Goal: Information Seeking & Learning: Learn about a topic

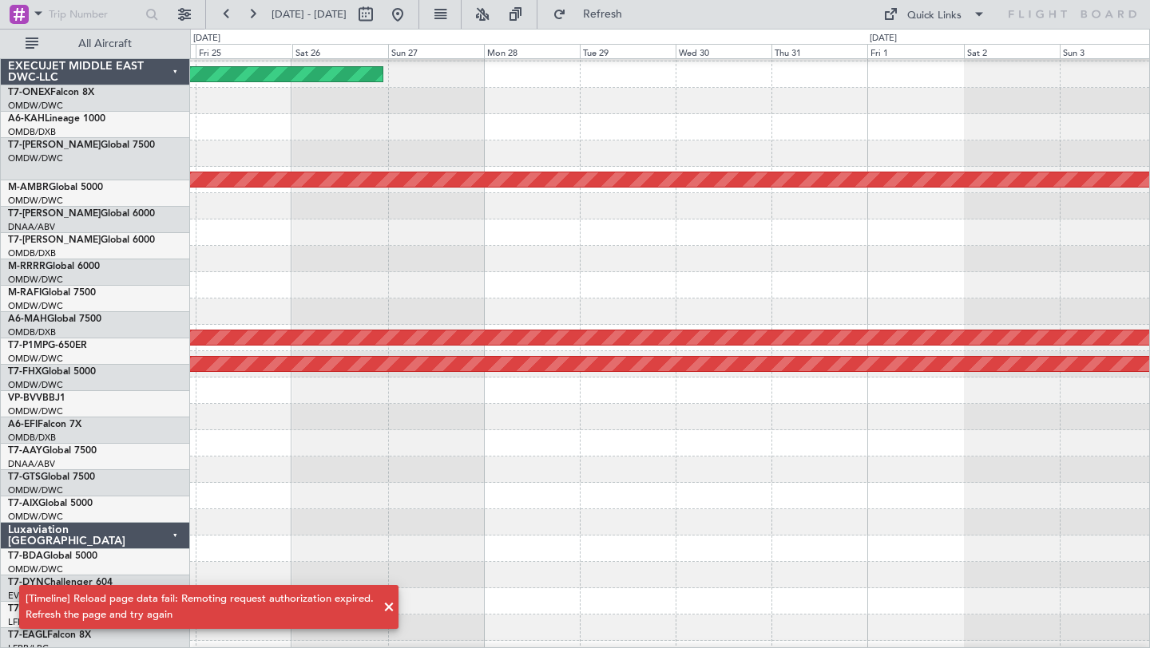
scroll to position [383, 0]
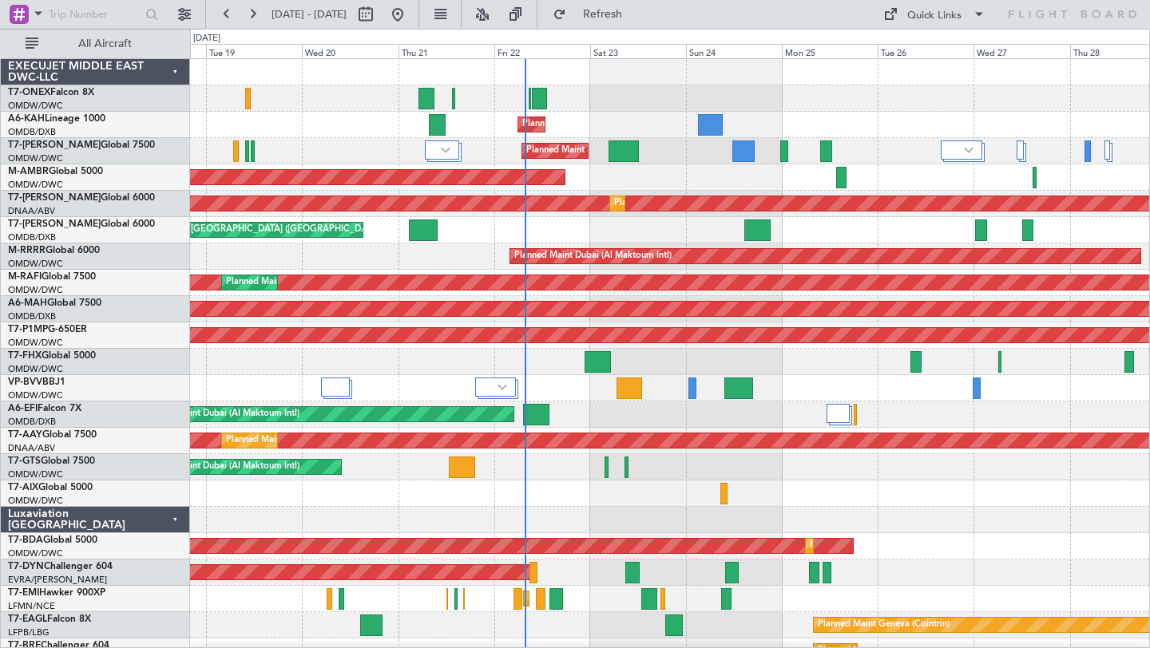
click at [878, 137] on div "Planned Maint Geneva (Cointrin) Planned Maint Dubai (Al Maktoum Intl) Planned M…" at bounding box center [669, 559] width 959 height 1001
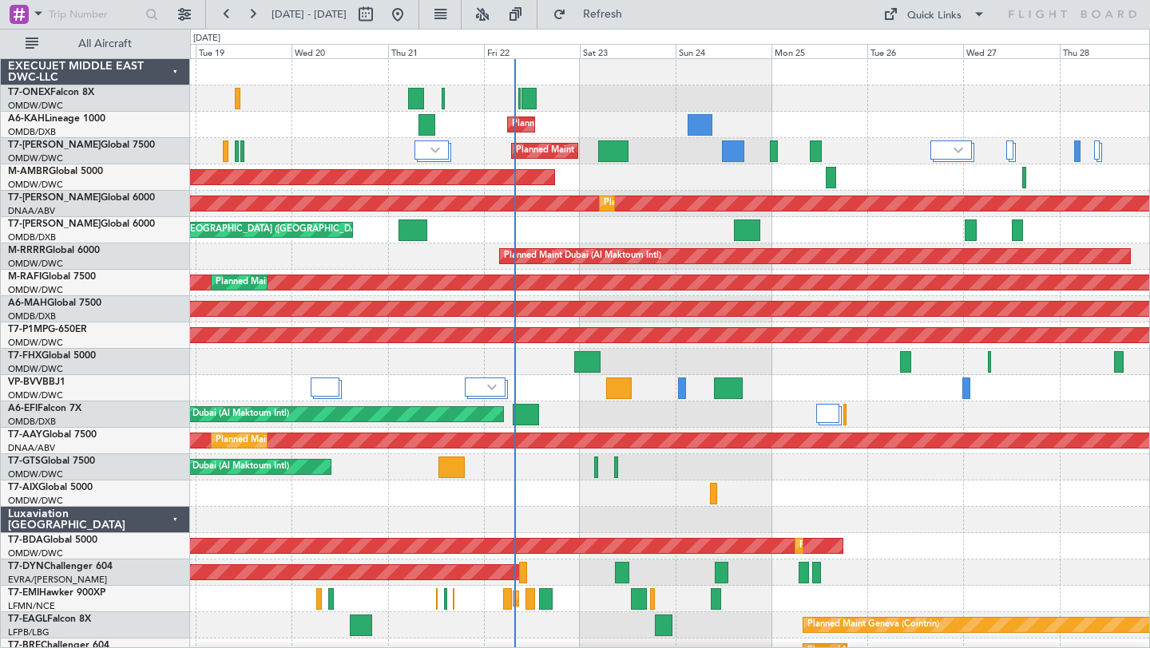
click at [991, 234] on div "Planned Maint Geneva (Cointrin) Planned Maint Dubai (Al Maktoum Intl) Planned M…" at bounding box center [669, 559] width 959 height 1001
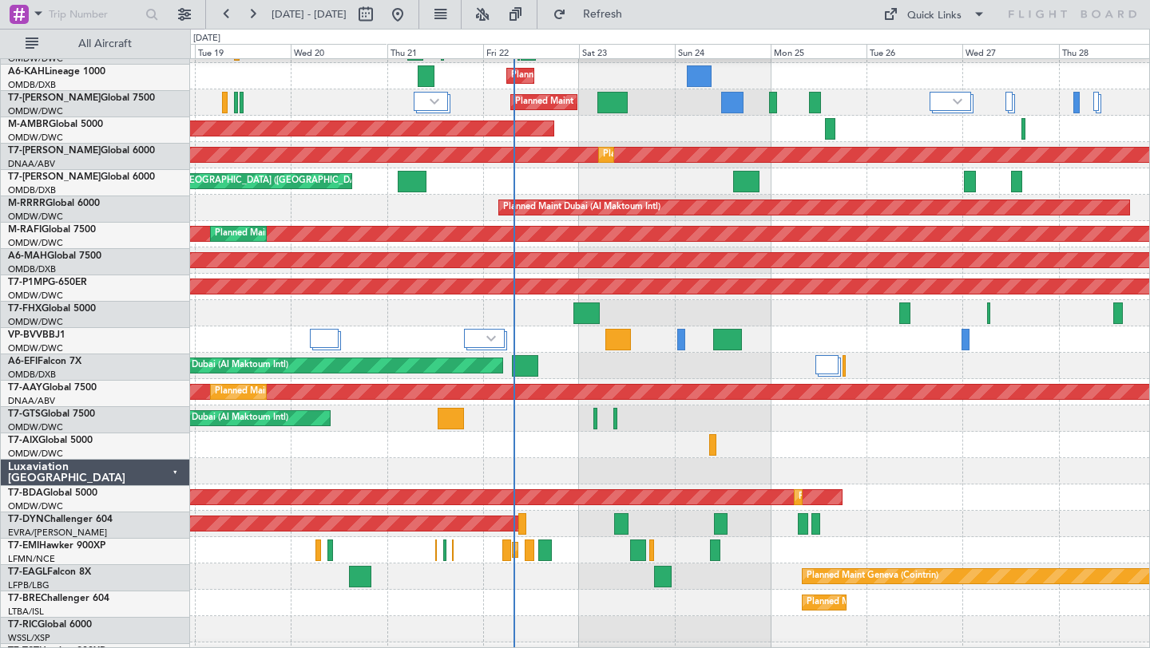
scroll to position [52, 0]
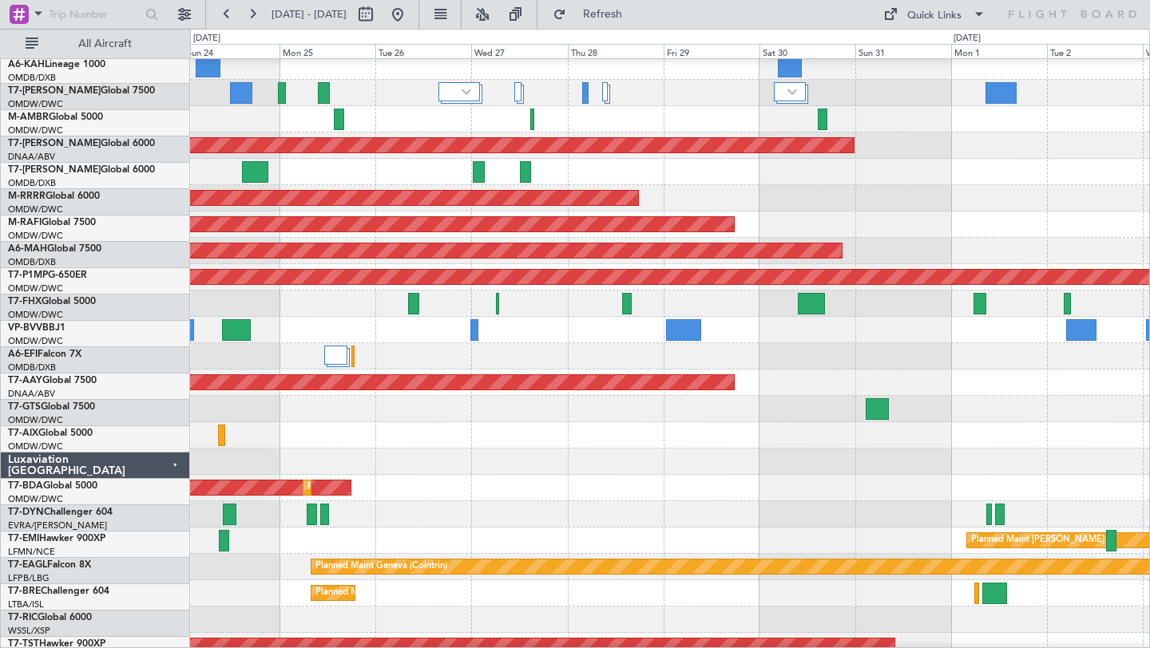
click at [267, 416] on div at bounding box center [669, 409] width 959 height 26
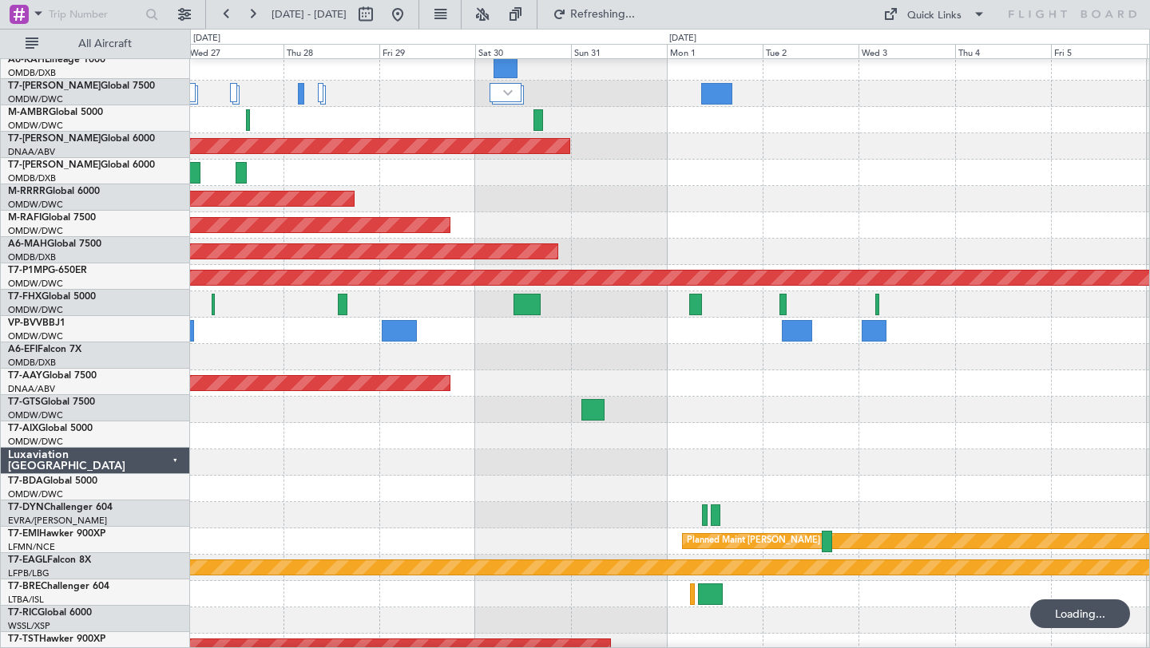
scroll to position [57, 0]
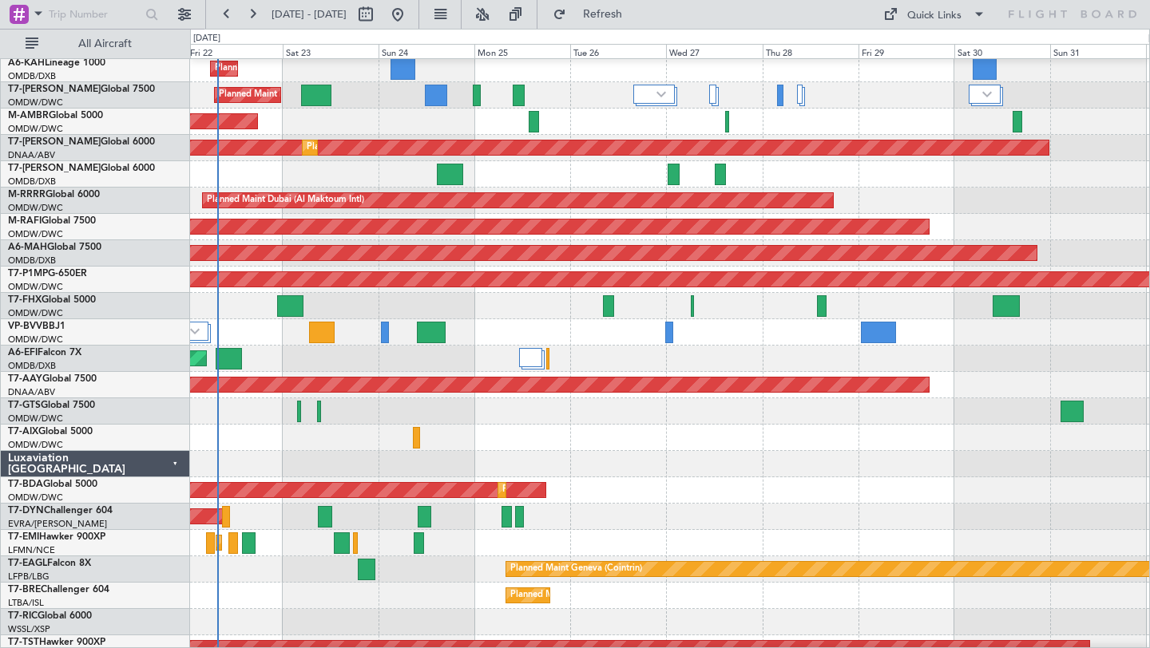
click at [926, 447] on div at bounding box center [669, 438] width 959 height 26
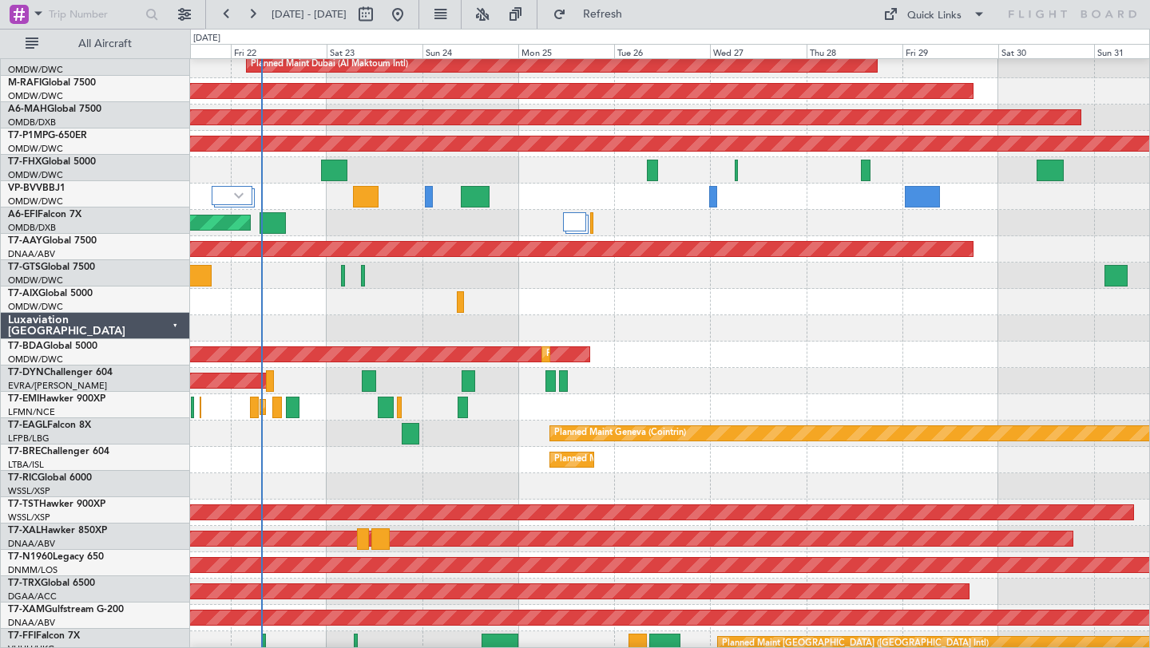
scroll to position [207, 0]
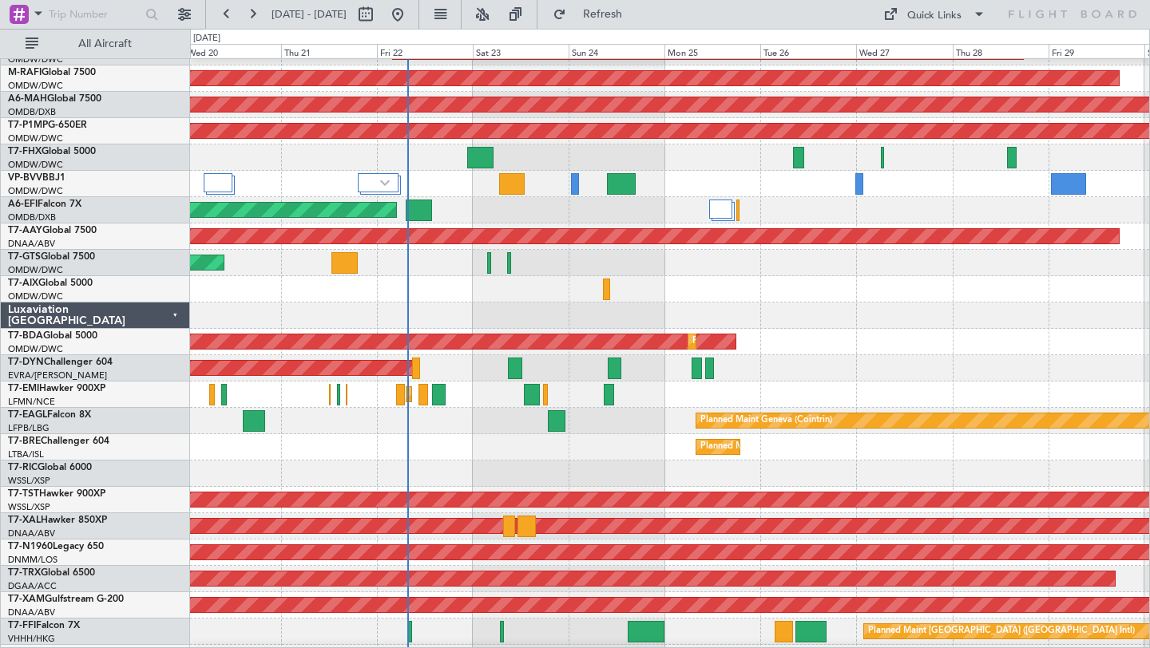
click at [450, 431] on div "Planned Maint Geneva (Cointrin)" at bounding box center [669, 421] width 959 height 26
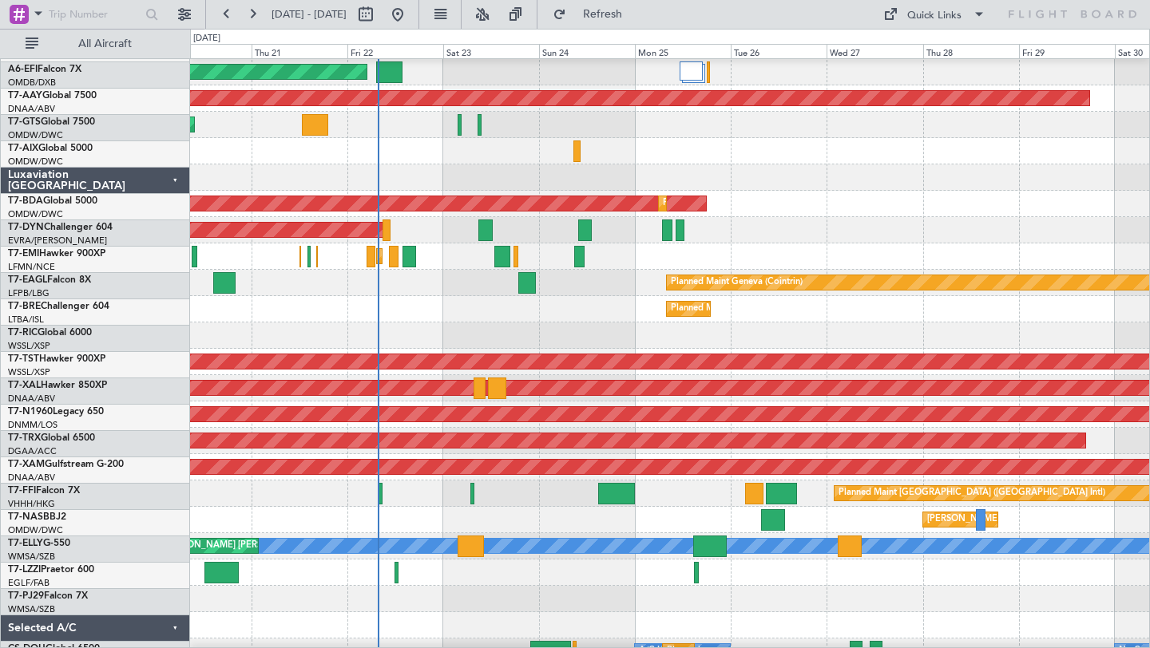
scroll to position [344, 0]
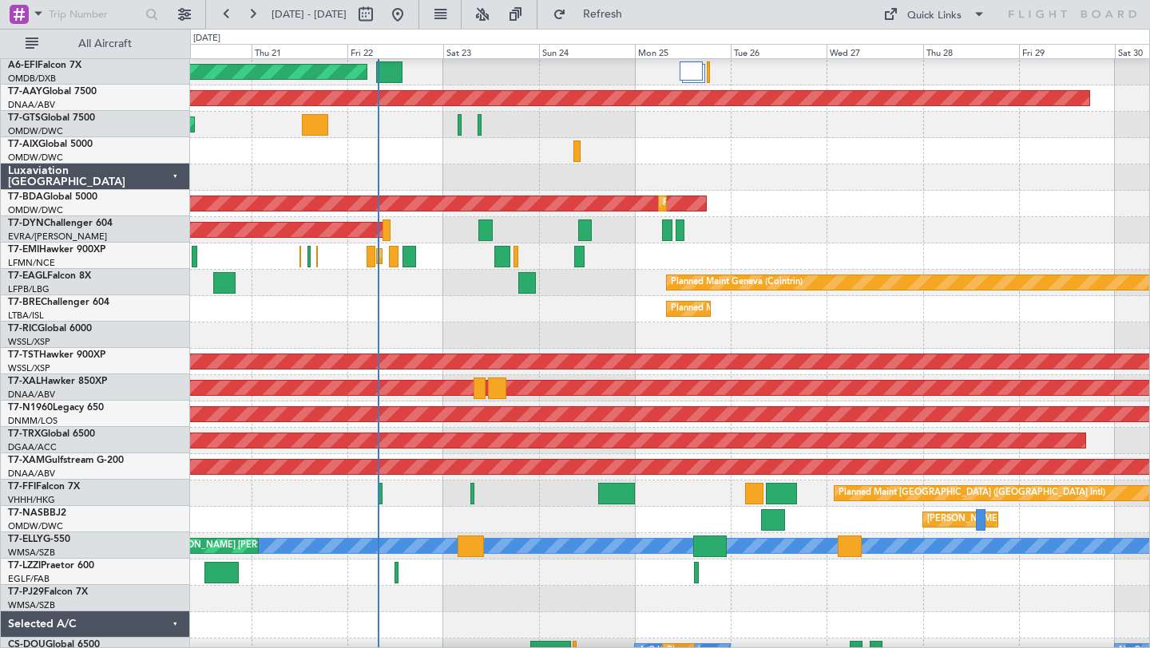
click at [541, 517] on div "MEL Abuja (Nnamdi Azikiwe Intl) Planned Maint Basel-Mulhouse" at bounding box center [669, 520] width 959 height 26
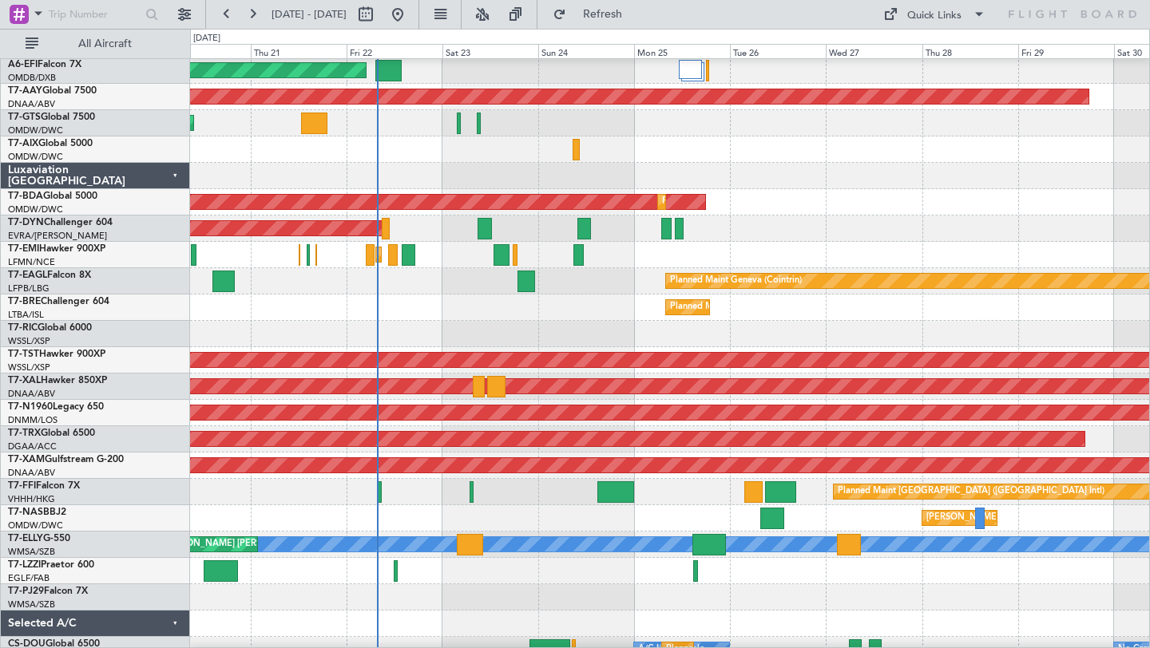
scroll to position [411, 0]
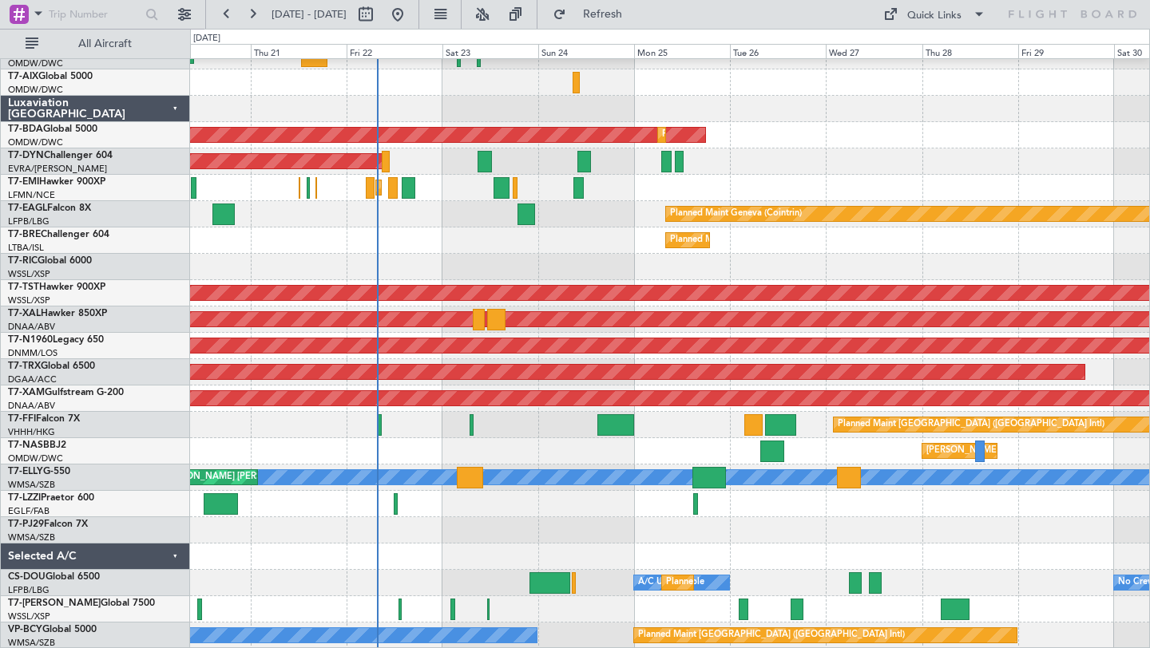
click at [624, 542] on div at bounding box center [669, 530] width 959 height 26
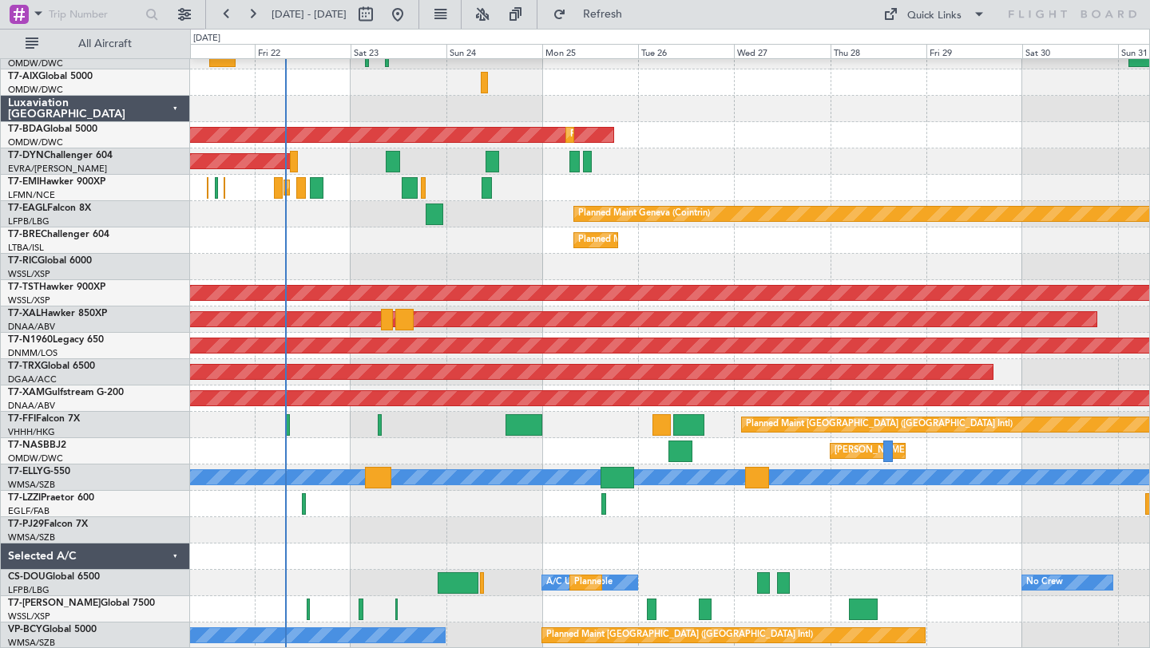
click at [729, 537] on div at bounding box center [669, 530] width 959 height 26
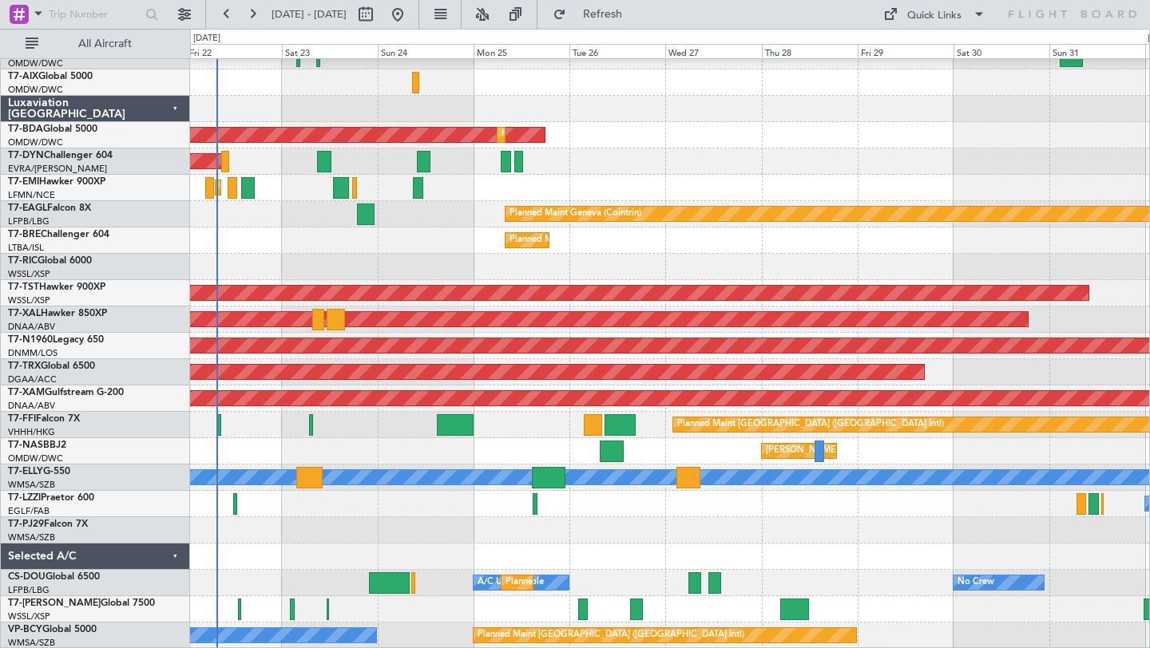
click at [725, 547] on div at bounding box center [669, 557] width 959 height 26
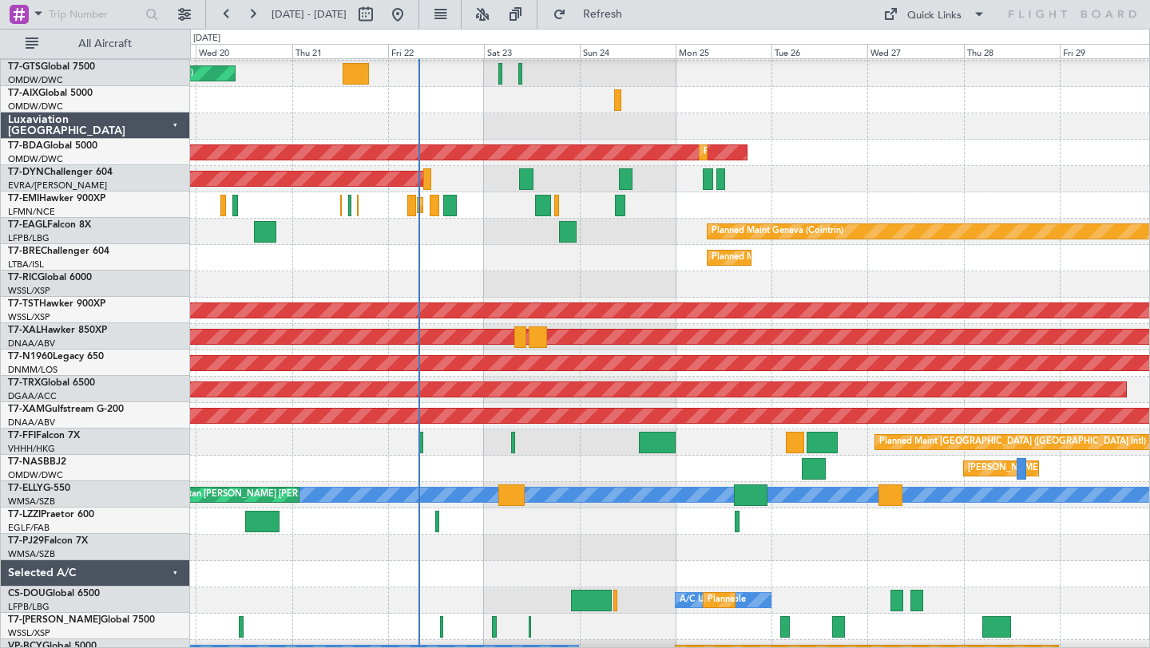
scroll to position [396, 0]
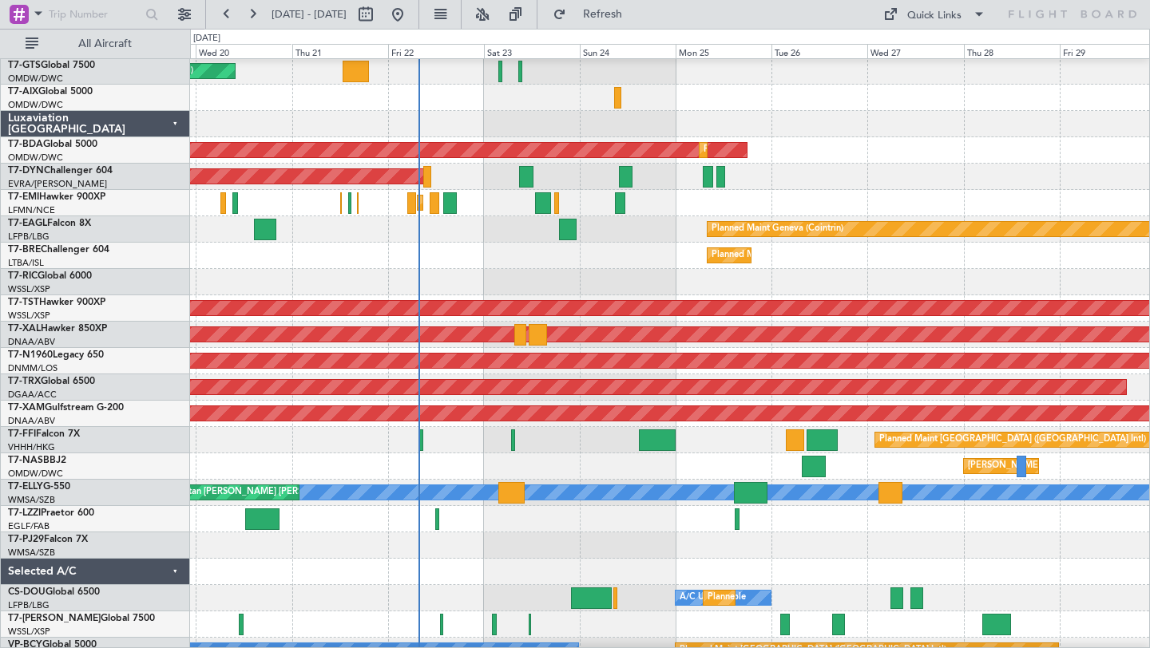
click at [684, 551] on div at bounding box center [669, 546] width 959 height 26
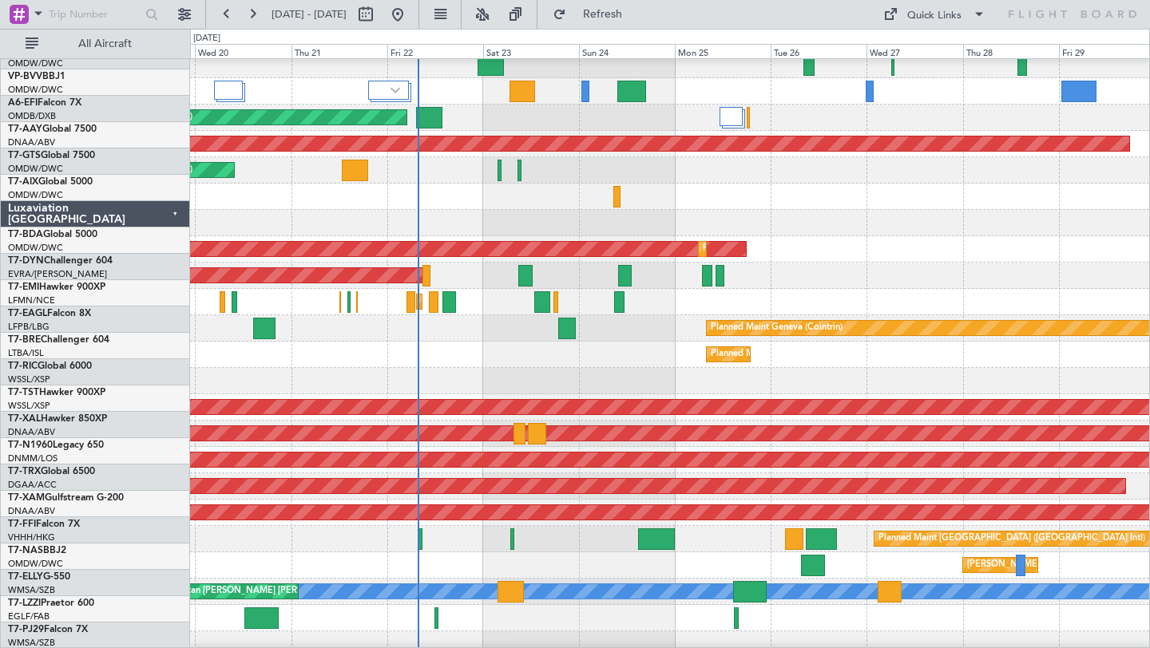
scroll to position [297, 0]
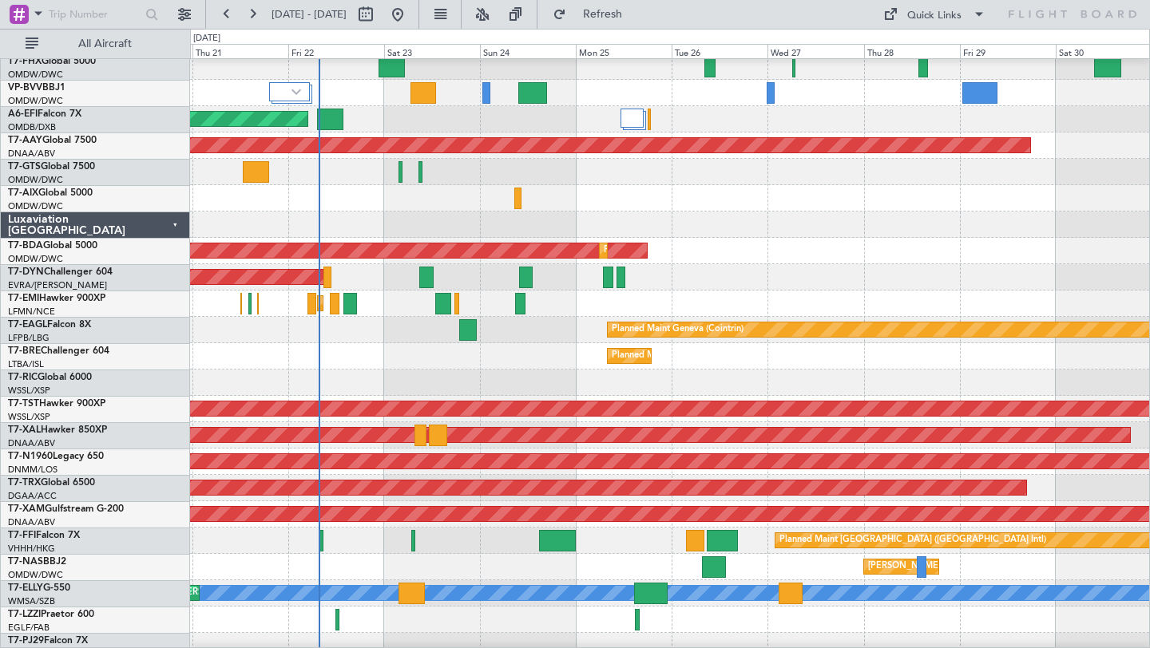
click at [713, 379] on div at bounding box center [669, 383] width 959 height 26
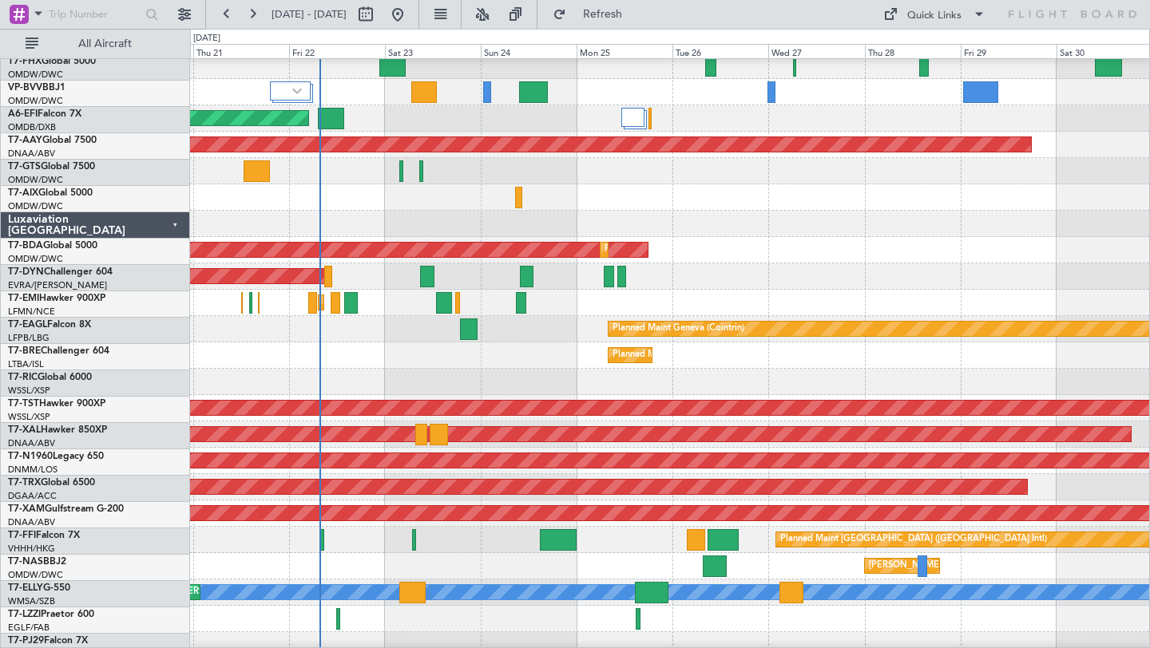
scroll to position [296, 0]
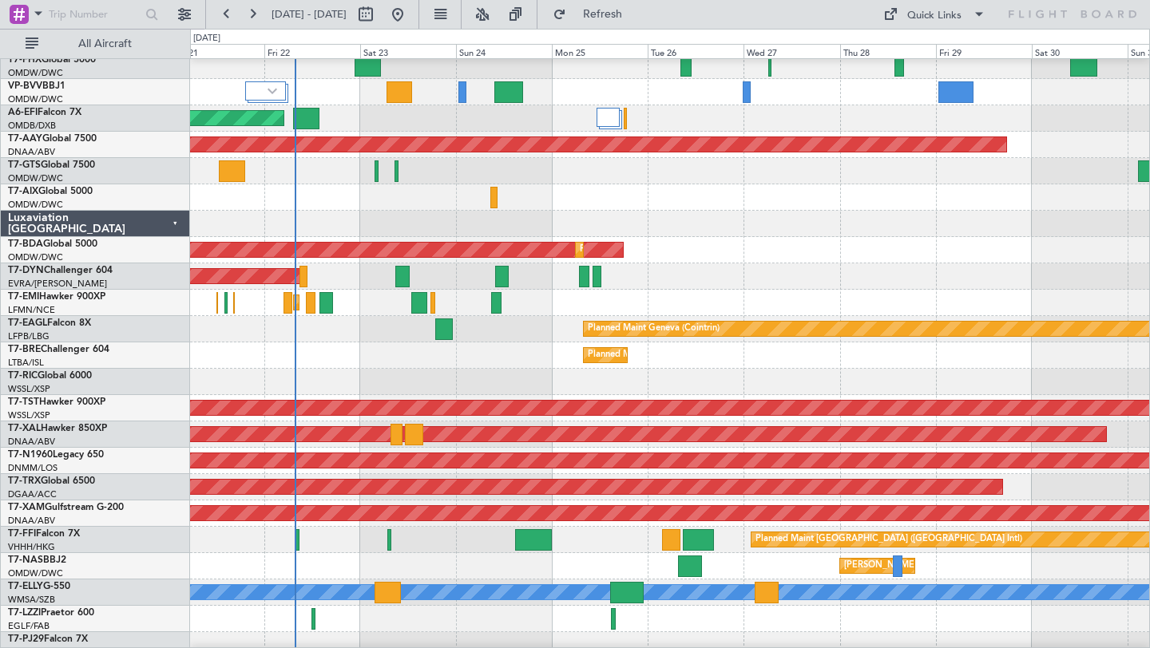
click at [911, 616] on div "Owner London (Farnborough)" at bounding box center [669, 619] width 959 height 26
